Goal: Transaction & Acquisition: Purchase product/service

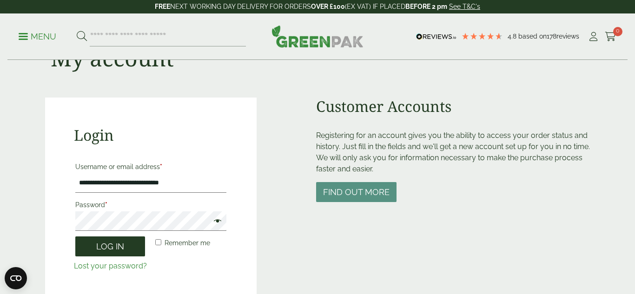
click at [108, 252] on button "Log in" at bounding box center [110, 246] width 70 height 20
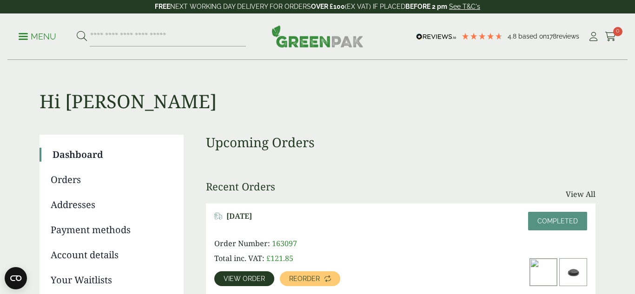
click at [104, 232] on link "Payment methods" at bounding box center [111, 230] width 120 height 14
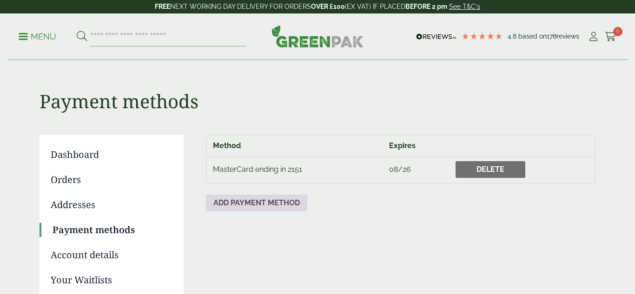
click at [286, 207] on link "Add payment method" at bounding box center [256, 203] width 101 height 17
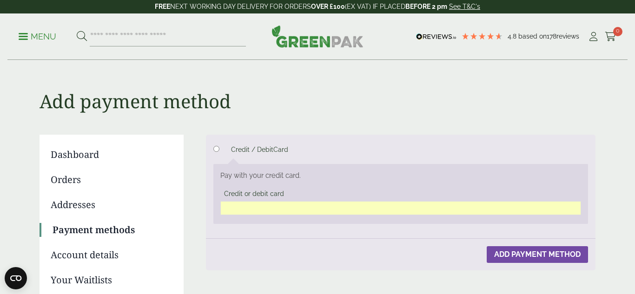
click at [527, 261] on button "Add payment method" at bounding box center [536, 254] width 101 height 17
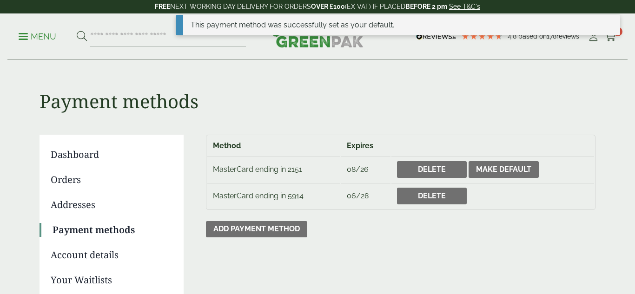
click at [41, 35] on p "Menu" at bounding box center [38, 36] width 38 height 11
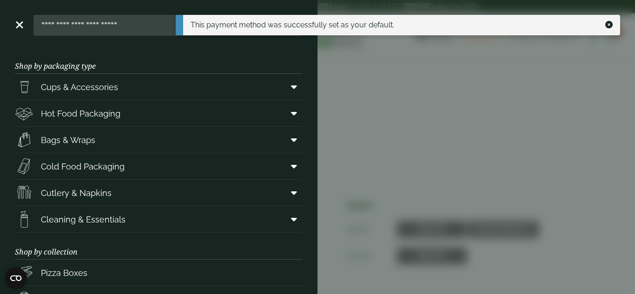
click at [520, 119] on aside "Close Shop by packaging type Cups & Accessories Hot Drink Paper Cups Smoothie C…" at bounding box center [317, 147] width 635 height 294
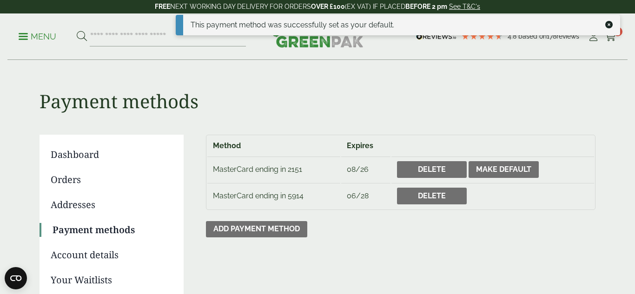
click at [72, 183] on link "Orders" at bounding box center [111, 180] width 120 height 14
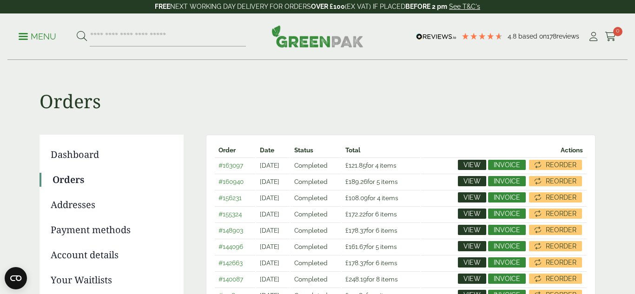
click at [478, 166] on span "View" at bounding box center [471, 165] width 17 height 7
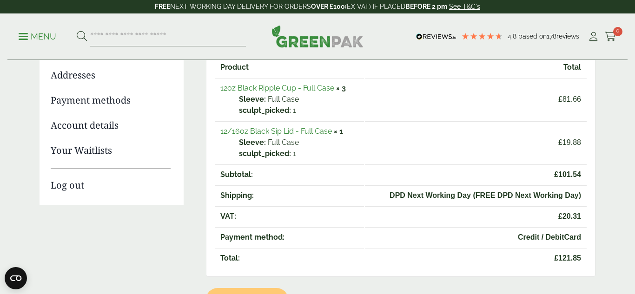
click at [306, 87] on link "12oz Black Ripple Cup - Full Case" at bounding box center [277, 88] width 114 height 9
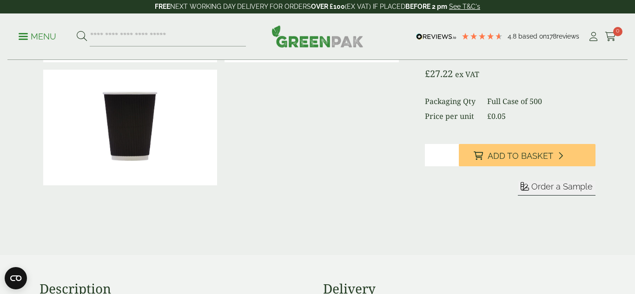
click at [453, 152] on input "*" at bounding box center [442, 155] width 34 height 22
type input "*"
click at [453, 152] on input "*" at bounding box center [442, 155] width 34 height 22
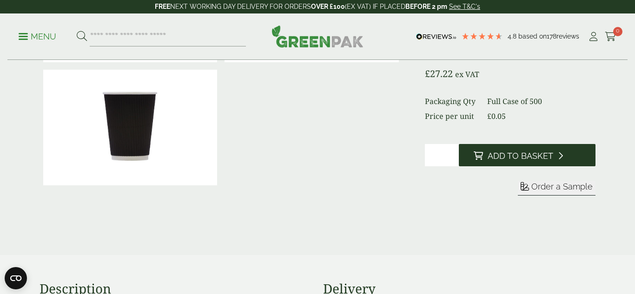
click at [480, 154] on icon at bounding box center [477, 155] width 9 height 8
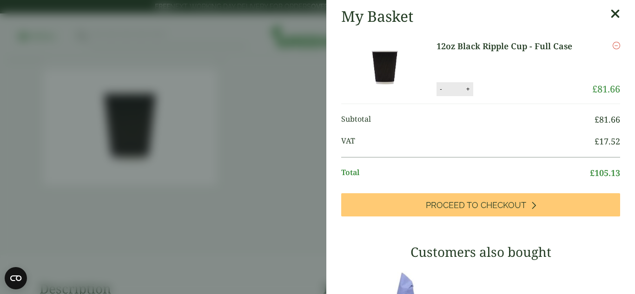
click at [616, 17] on icon at bounding box center [615, 13] width 10 height 13
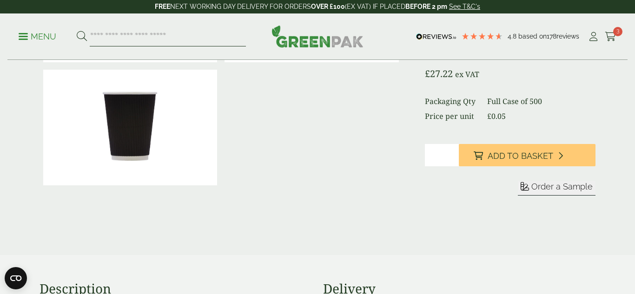
click at [131, 39] on input "search" at bounding box center [168, 37] width 156 height 20
type input "*********"
click at [77, 31] on button at bounding box center [82, 37] width 10 height 12
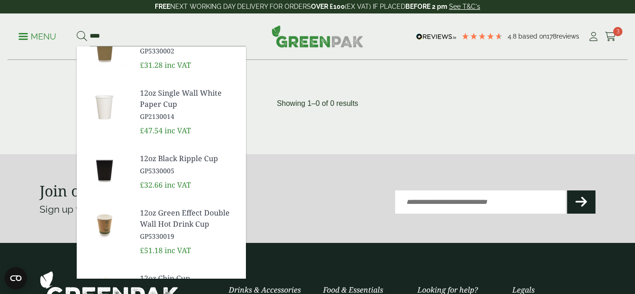
scroll to position [267, 0]
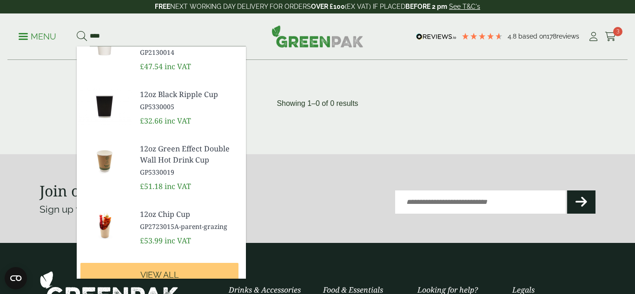
type input "****"
click at [317, 161] on section "Join our newsletter [DATE] Sign up to get the latest news & offers Email (Requi…" at bounding box center [317, 198] width 635 height 89
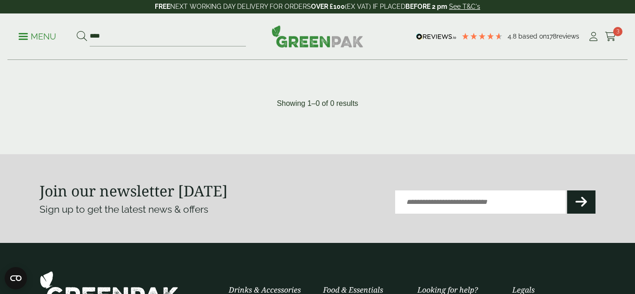
click at [13, 38] on div "Menu **** 12oz Coca Cola Cup GP2020060A" at bounding box center [317, 36] width 620 height 46
click at [21, 39] on p "Menu" at bounding box center [38, 36] width 38 height 11
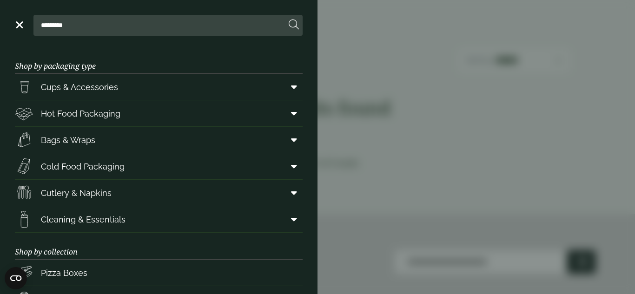
click at [461, 166] on aside "Close ********* Shop by packaging type Cups & Accessories Hot Drink Paper Cups …" at bounding box center [317, 147] width 635 height 294
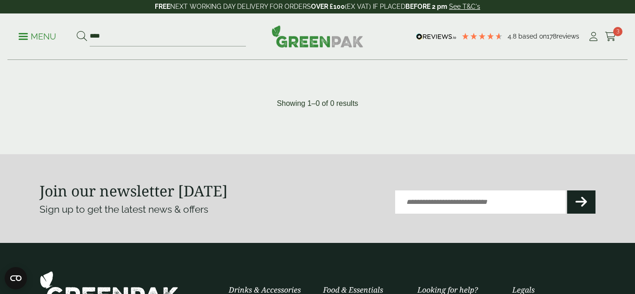
click at [28, 34] on p "Menu" at bounding box center [38, 36] width 38 height 11
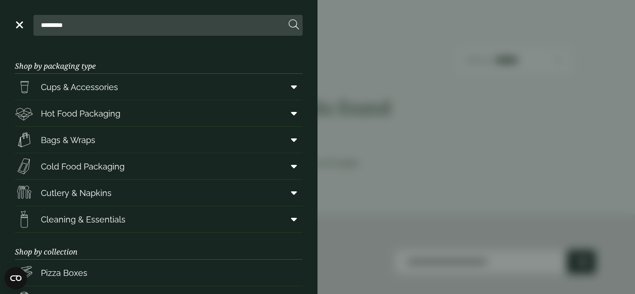
click at [384, 57] on aside "Close ********* Shop by packaging type Cups & Accessories Hot Drink Paper Cups …" at bounding box center [317, 147] width 635 height 294
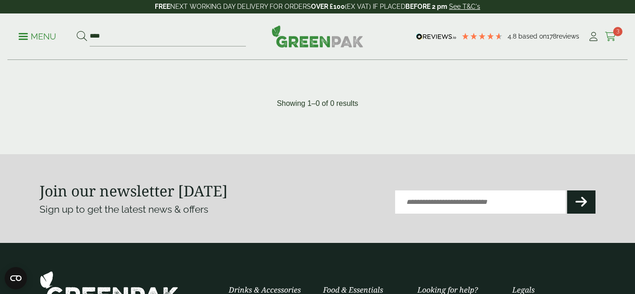
click at [611, 35] on icon at bounding box center [610, 36] width 12 height 9
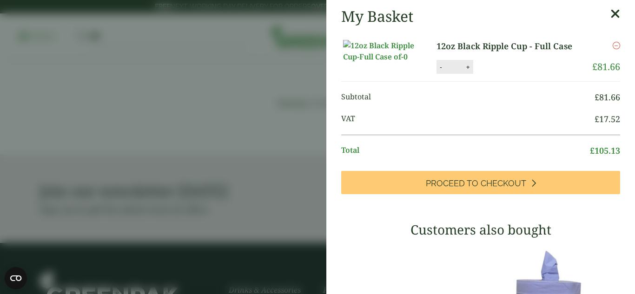
click at [230, 163] on aside "My Basket 12oz Black Ripple Cup - Full Case 12oz Black Ripple Cup - Full Case q…" at bounding box center [317, 147] width 635 height 294
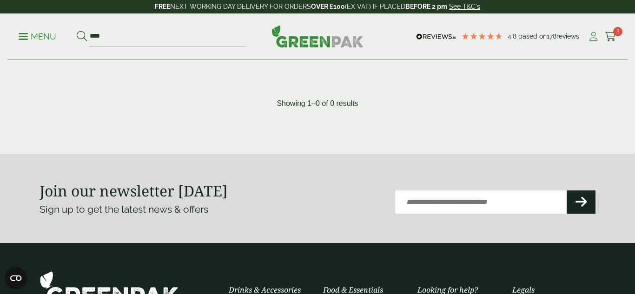
click at [591, 31] on link "My Account" at bounding box center [593, 37] width 12 height 14
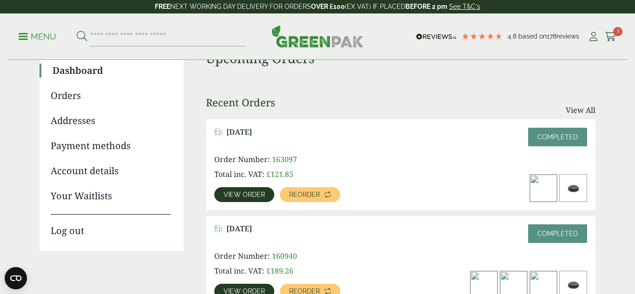
scroll to position [112, 0]
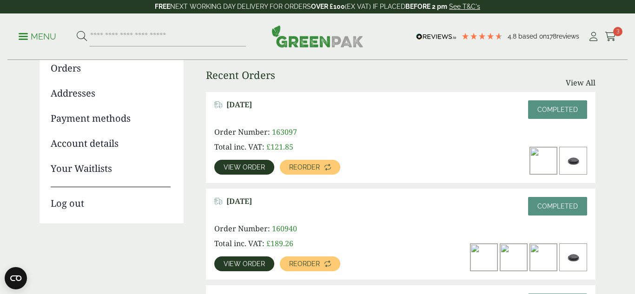
click at [575, 165] on img at bounding box center [572, 160] width 27 height 27
click at [243, 171] on link "View order" at bounding box center [244, 167] width 60 height 15
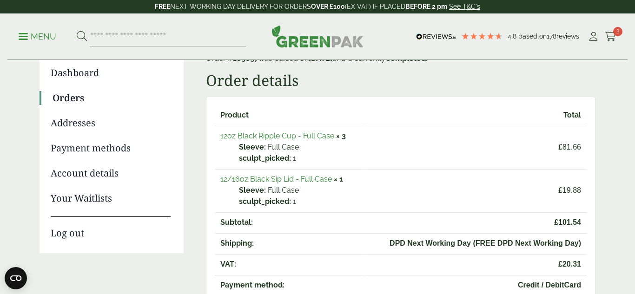
scroll to position [80, 0]
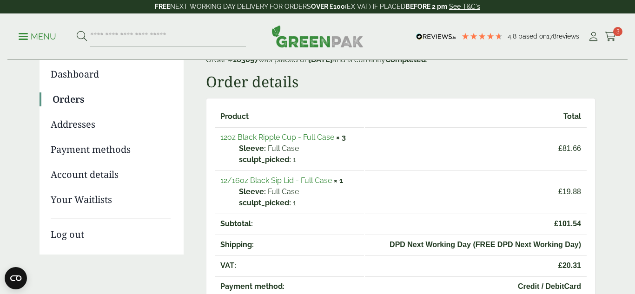
click at [287, 183] on link "12/16oz Black Sip Lid - Full Case" at bounding box center [276, 180] width 112 height 9
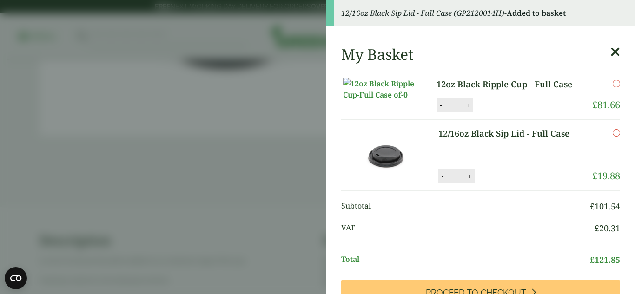
click at [223, 117] on aside "12/16oz Black Sip Lid - Full Case (GP2120014H) - Added to basket My Basket 12oz…" at bounding box center [317, 147] width 635 height 294
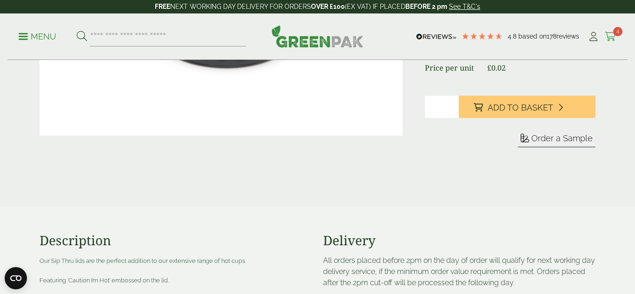
click at [610, 39] on icon at bounding box center [610, 36] width 12 height 9
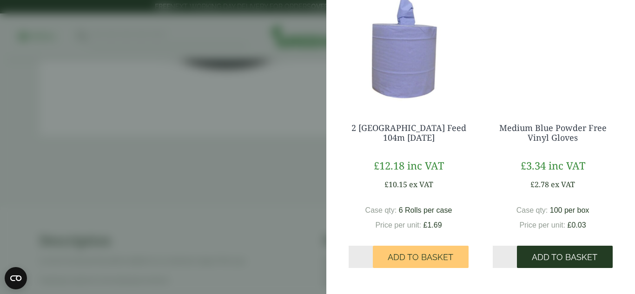
scroll to position [349, 0]
click at [557, 254] on span "Add to Basket" at bounding box center [565, 257] width 66 height 10
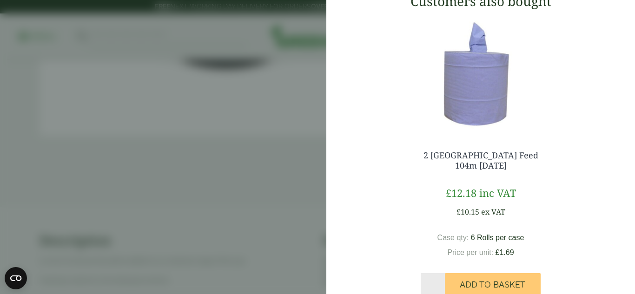
scroll to position [486, 0]
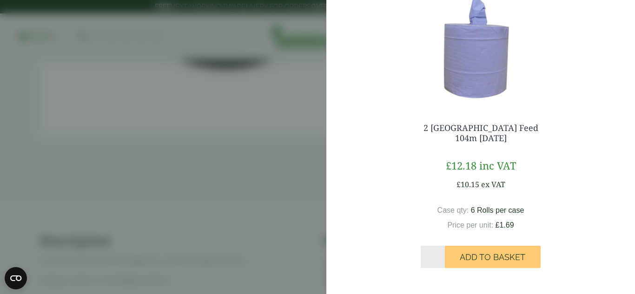
click at [187, 181] on aside "Medium Blue Powder Free Vinyl Gloves (GP4130015J) - Added to basket My Basket 1…" at bounding box center [317, 147] width 635 height 294
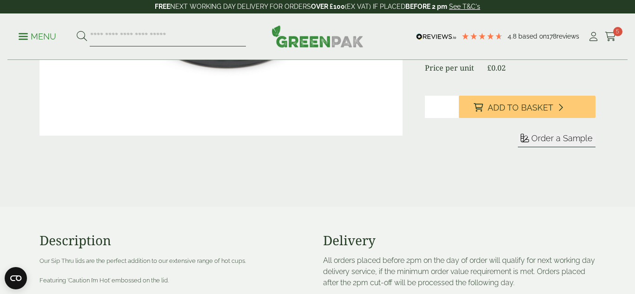
click at [153, 34] on input "search" at bounding box center [168, 37] width 156 height 20
type input "******"
click at [77, 31] on button at bounding box center [82, 37] width 10 height 12
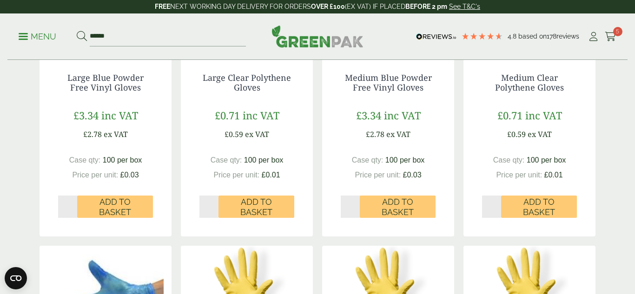
scroll to position [279, 0]
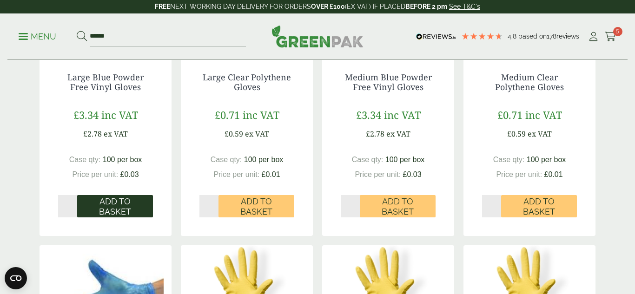
click at [135, 197] on span "Add to Basket" at bounding box center [115, 207] width 63 height 20
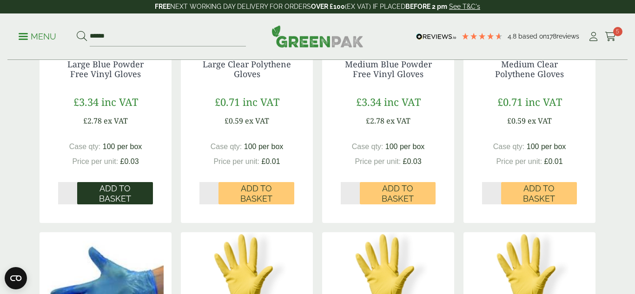
scroll to position [297, 0]
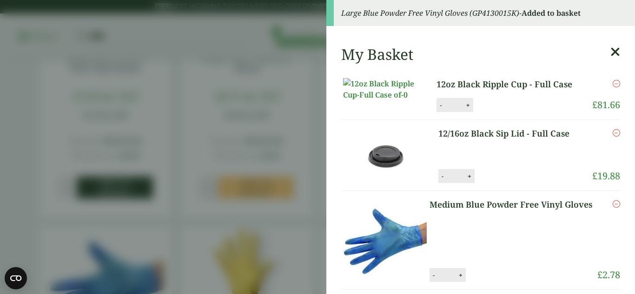
click at [135, 197] on aside "Large Blue Powder Free Vinyl Gloves (GP4130015K) - Added to basket My Basket 12…" at bounding box center [317, 147] width 635 height 294
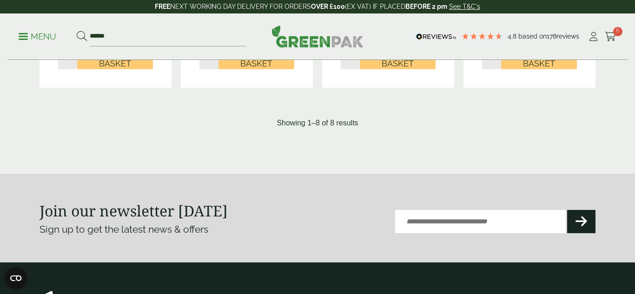
scroll to position [743, 0]
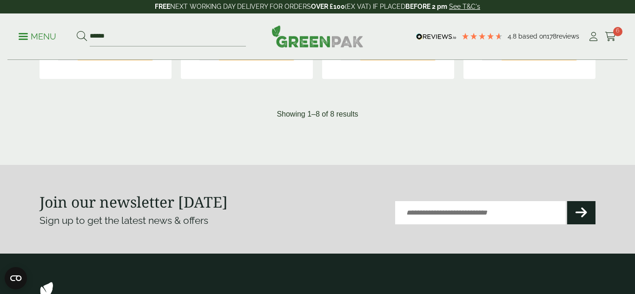
click at [617, 37] on div "Menu ****** 4.8 Based on 178 reviews Cart" at bounding box center [317, 36] width 620 height 46
click at [609, 37] on icon at bounding box center [610, 36] width 12 height 9
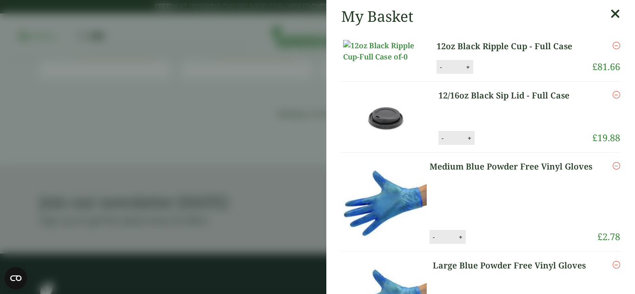
scroll to position [57, 0]
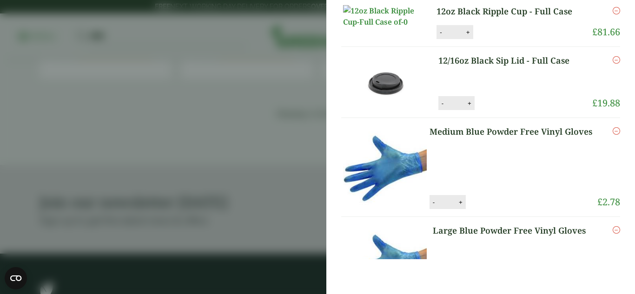
click at [195, 127] on aside "My Basket 12oz Black Ripple Cup - Full Case 12oz Black Ripple Cup - Full Case q…" at bounding box center [317, 147] width 635 height 294
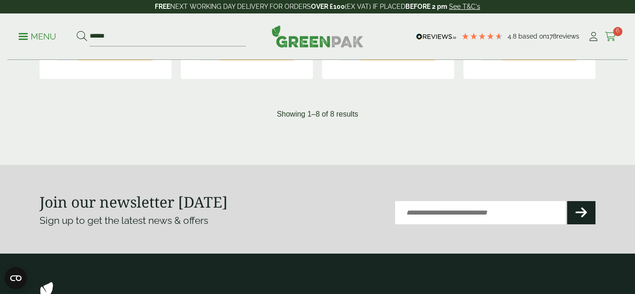
click at [611, 42] on link "Cart 6" at bounding box center [610, 37] width 12 height 14
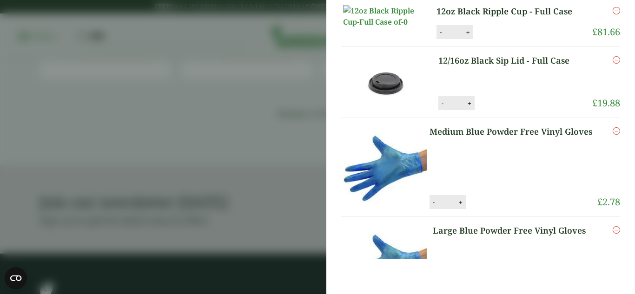
click at [634, 151] on div "My Basket 12oz Black Ripple Cup - Full Case 12oz Black Ripple Cup - Full Case q…" at bounding box center [480, 147] width 309 height 294
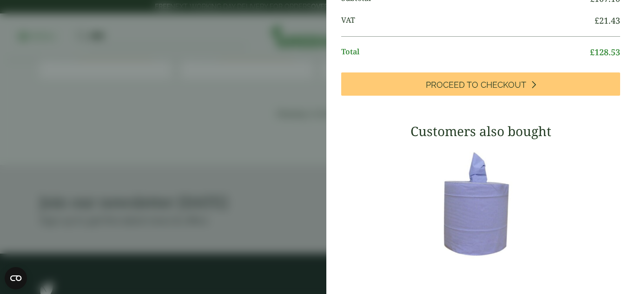
scroll to position [335, 0]
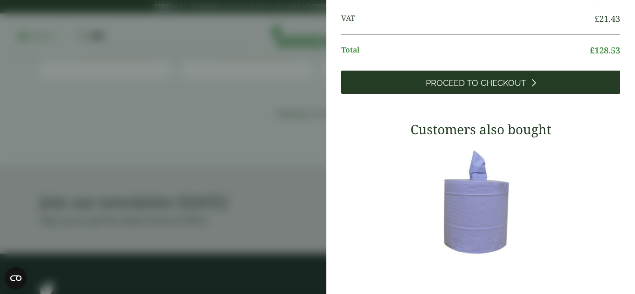
click at [568, 79] on link "Proceed to Checkout" at bounding box center [480, 82] width 279 height 23
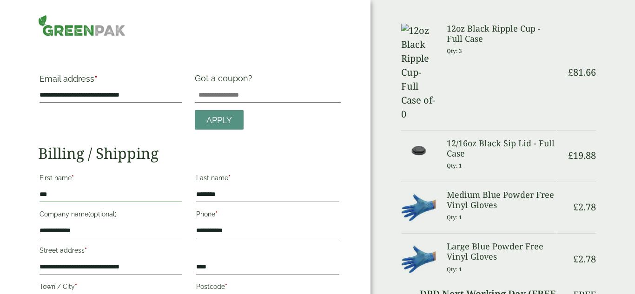
click at [85, 193] on input "***" at bounding box center [110, 194] width 143 height 15
drag, startPoint x: 85, startPoint y: 193, endPoint x: 0, endPoint y: 197, distance: 84.6
type input "***"
click at [235, 162] on h2 "Billing / Shipping" at bounding box center [189, 153] width 302 height 18
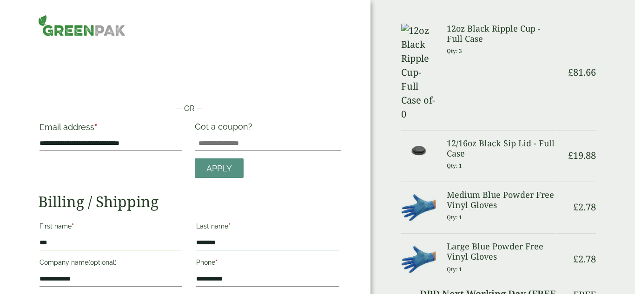
click at [223, 247] on input "********" at bounding box center [267, 243] width 143 height 15
drag, startPoint x: 224, startPoint y: 245, endPoint x: 50, endPoint y: 241, distance: 174.3
type input "********"
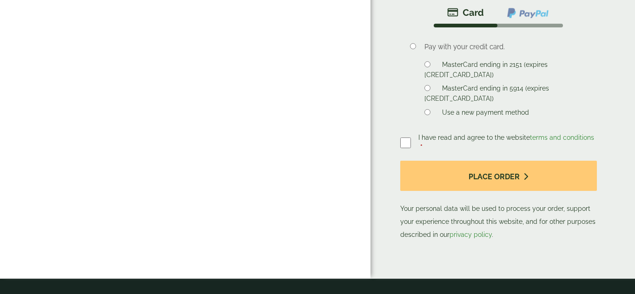
scroll to position [502, 0]
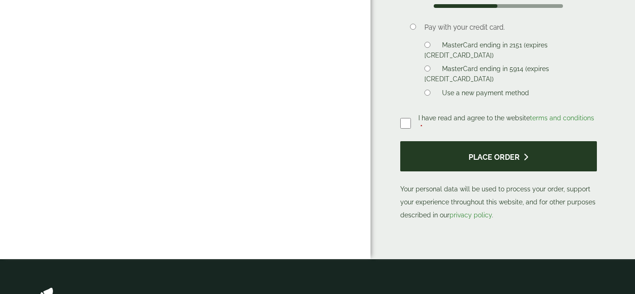
click at [513, 141] on button "Place order" at bounding box center [498, 156] width 197 height 30
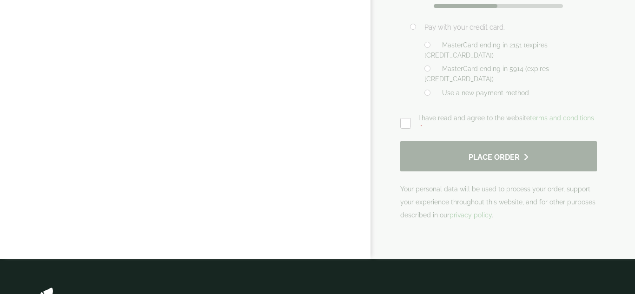
type button "Place order"
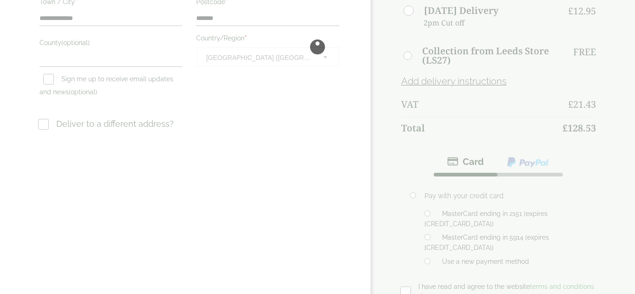
scroll to position [335, 0]
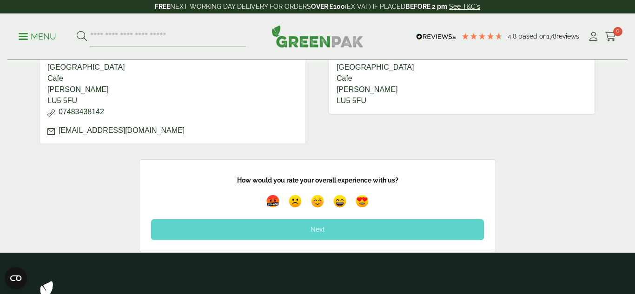
scroll to position [483, 0]
